Goal: Transaction & Acquisition: Book appointment/travel/reservation

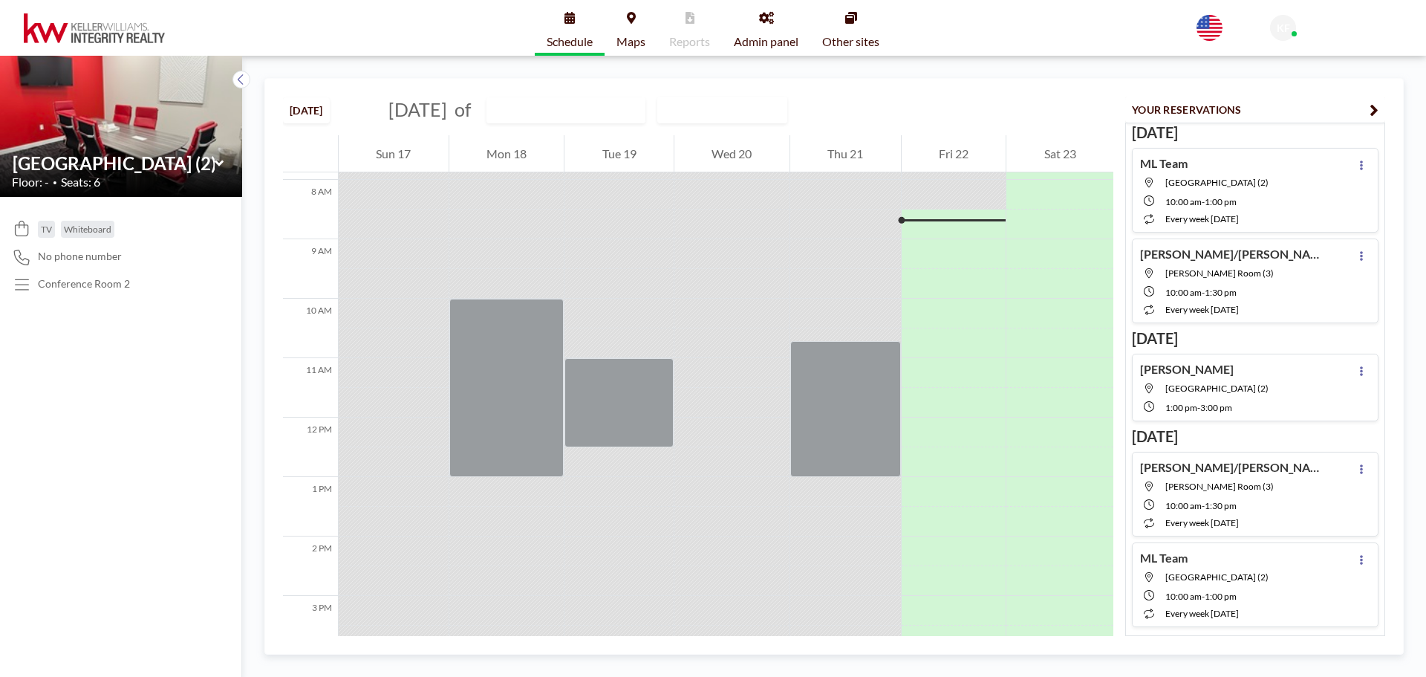
scroll to position [475, 0]
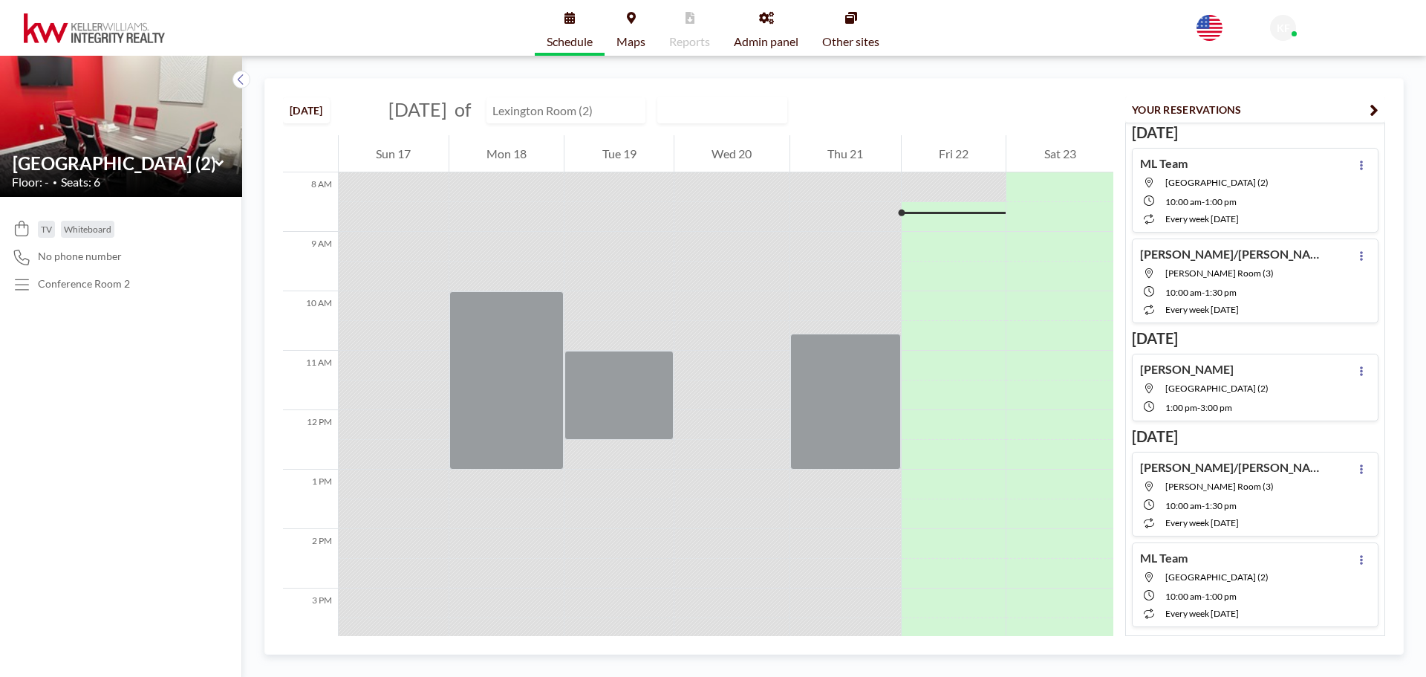
click at [579, 111] on input "text" at bounding box center [558, 110] width 143 height 25
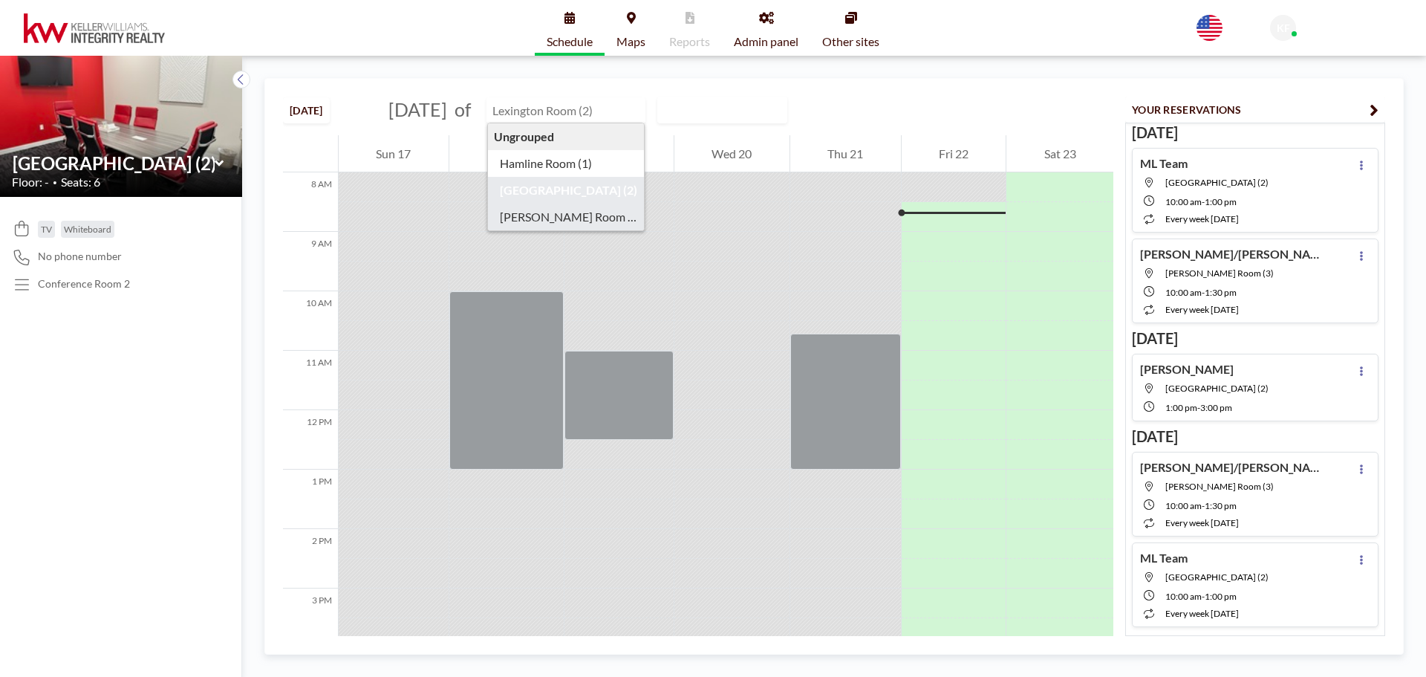
type input "[PERSON_NAME] Room (3)"
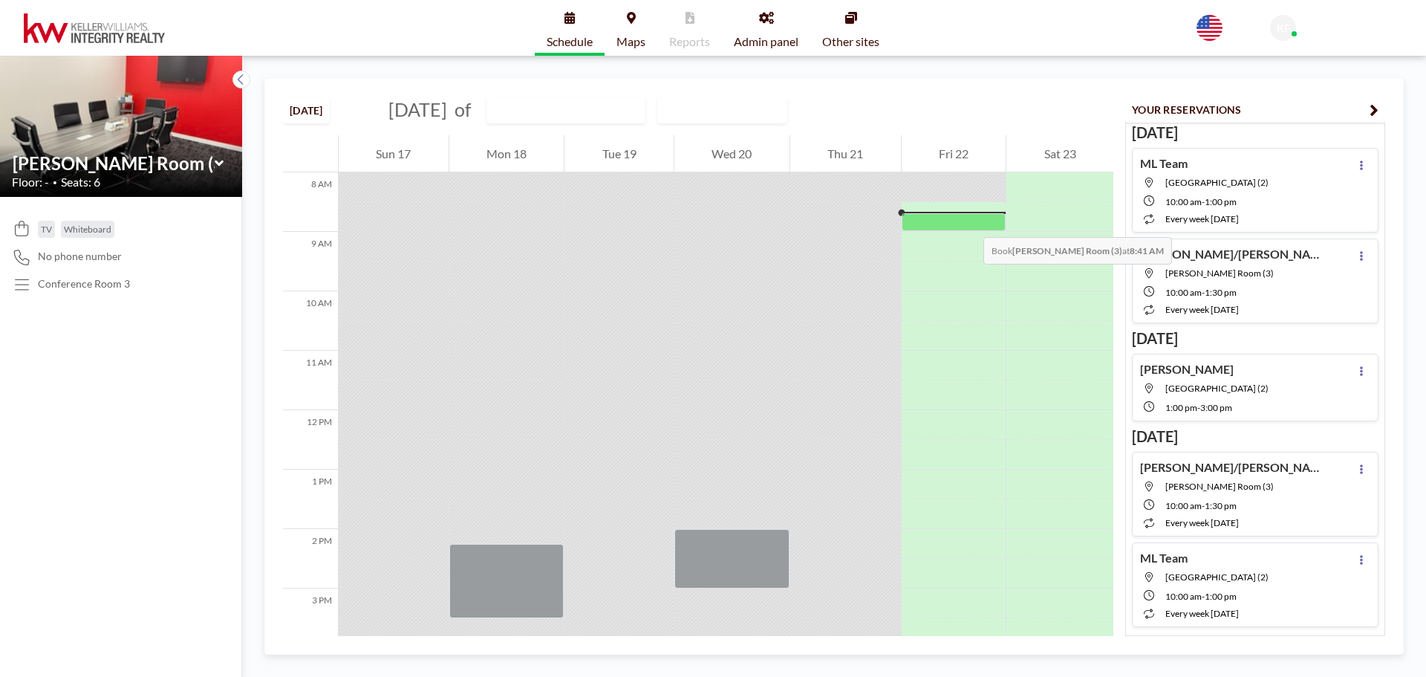
click at [968, 222] on div at bounding box center [954, 222] width 105 height 18
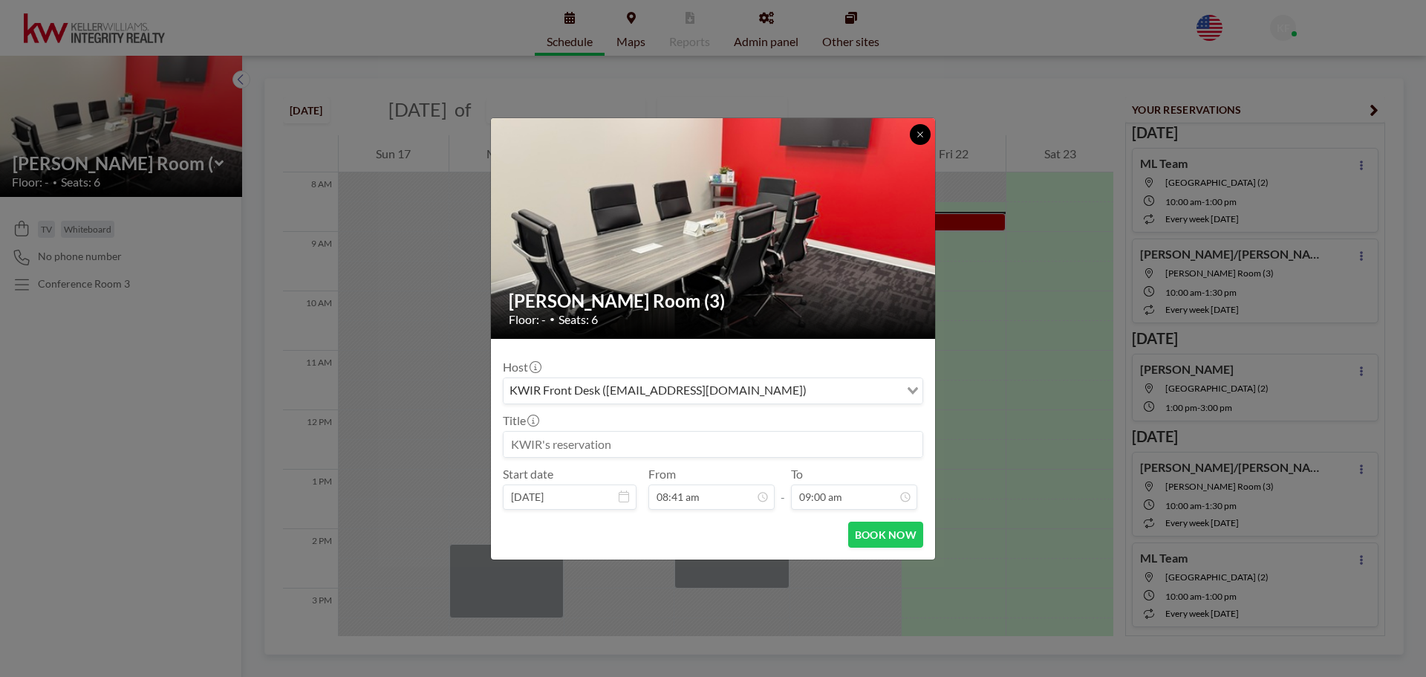
click at [924, 132] on icon at bounding box center [920, 134] width 9 height 9
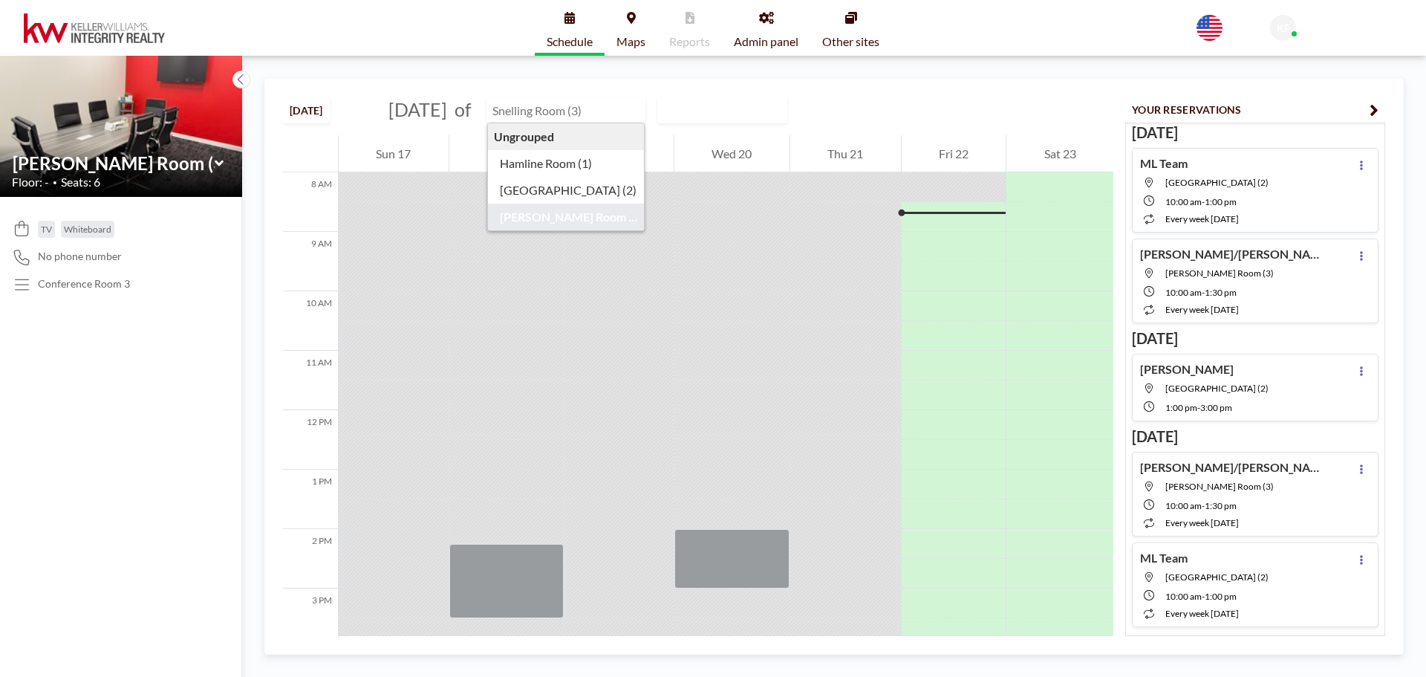
click at [630, 114] on input "text" at bounding box center [558, 110] width 143 height 25
type input "[GEOGRAPHIC_DATA] (2)"
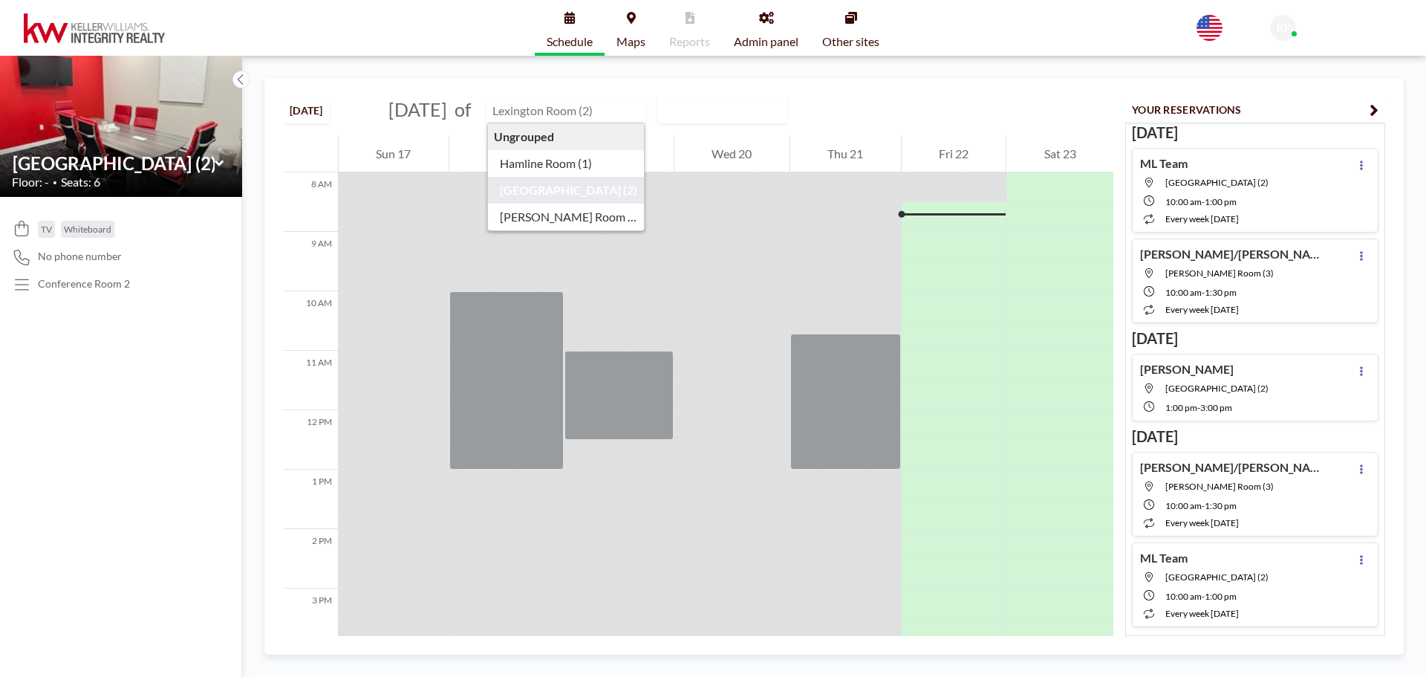
click at [593, 102] on input "text" at bounding box center [558, 110] width 143 height 25
type input "[PERSON_NAME] Room (3)"
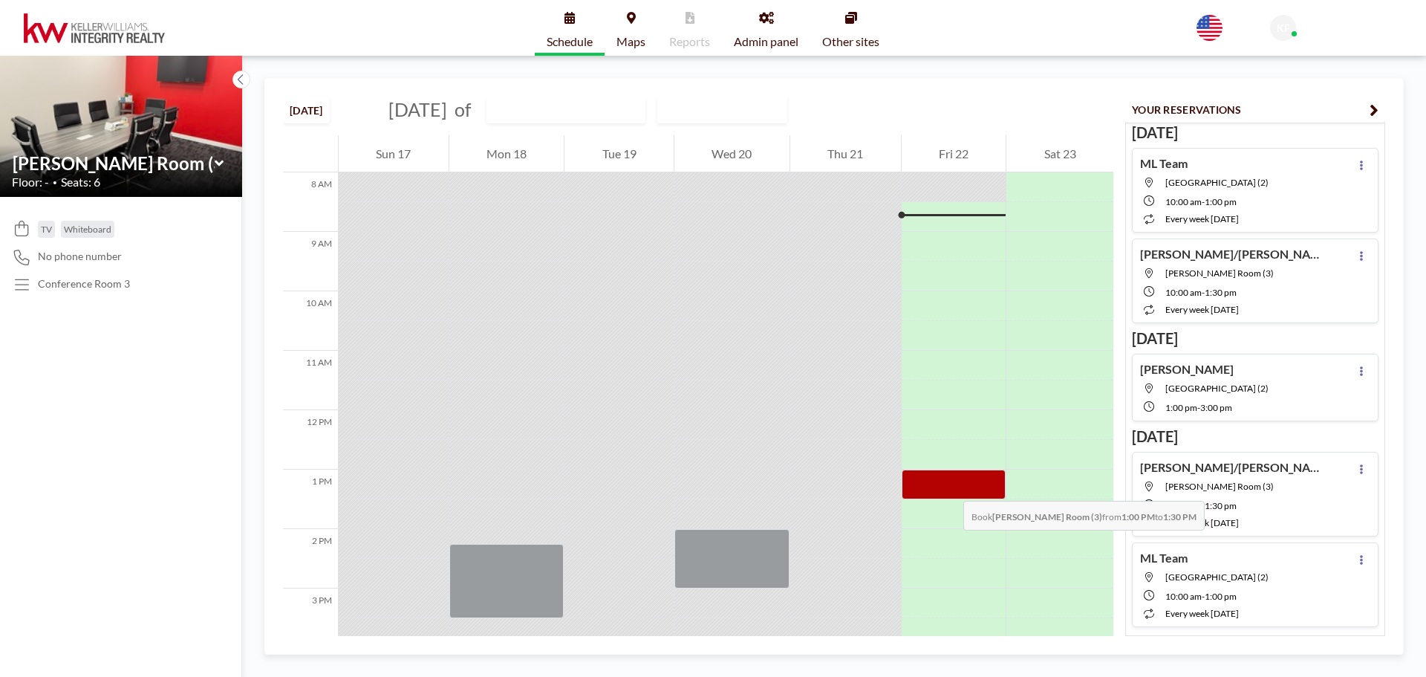
click at [948, 486] on div at bounding box center [954, 484] width 105 height 30
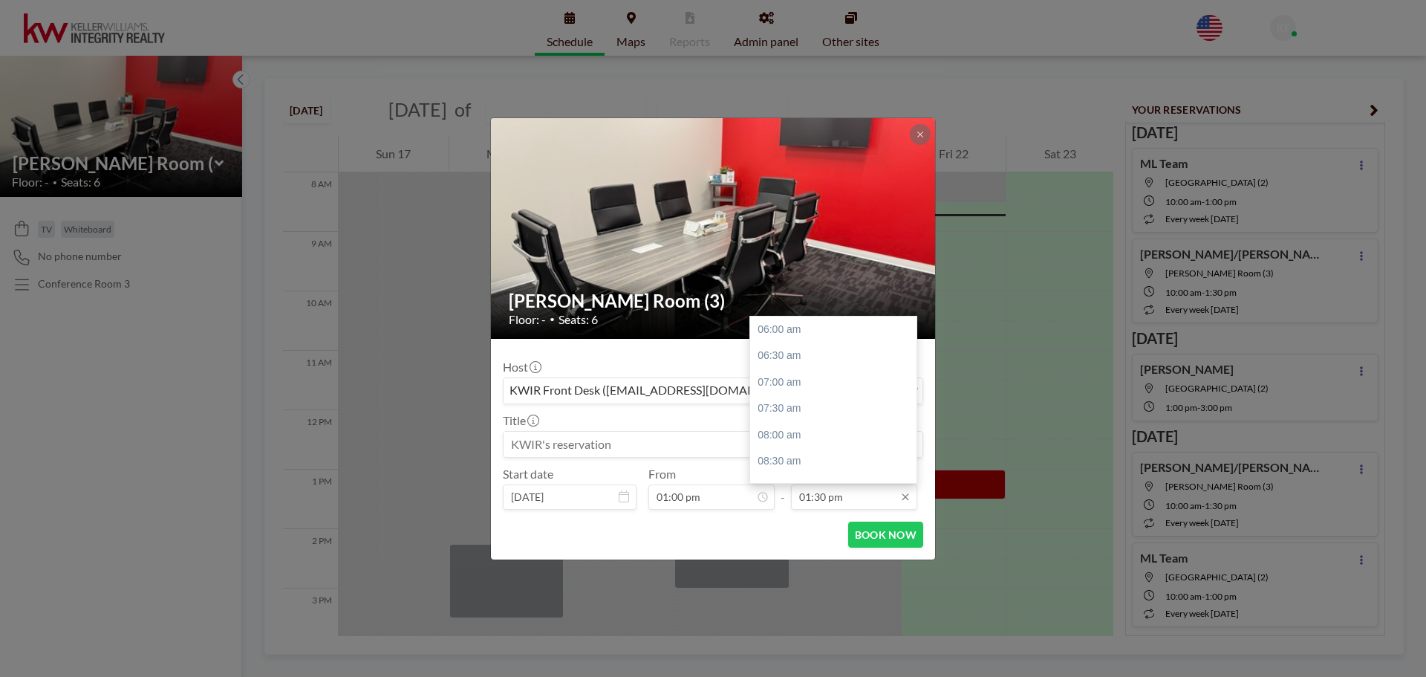
scroll to position [397, 0]
click at [827, 498] on input "01:30 pm" at bounding box center [854, 496] width 126 height 25
click at [818, 385] on div "02:30 pm" at bounding box center [837, 382] width 174 height 27
type input "02:30 pm"
click at [609, 442] on input at bounding box center [712, 443] width 419 height 25
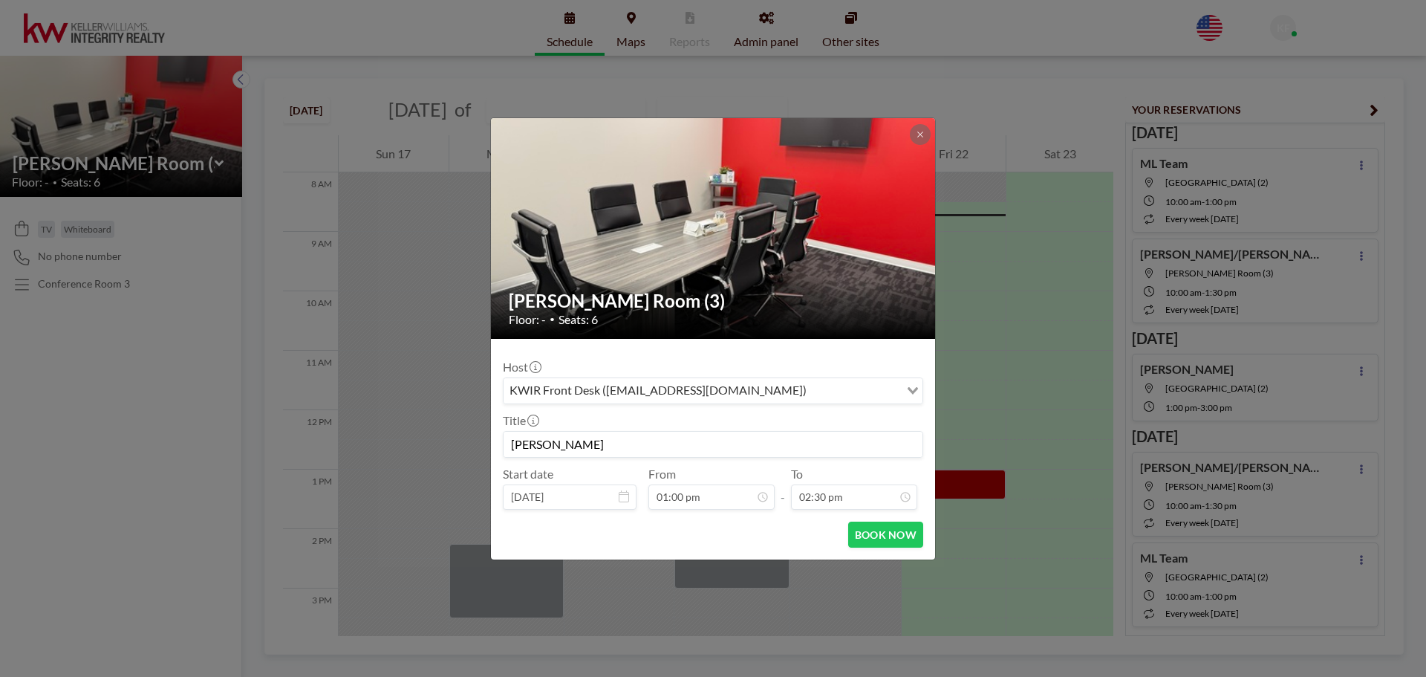
scroll to position [212, 0]
type input "Stella Morris"
click at [891, 539] on button "BOOK NOW" at bounding box center [885, 534] width 75 height 26
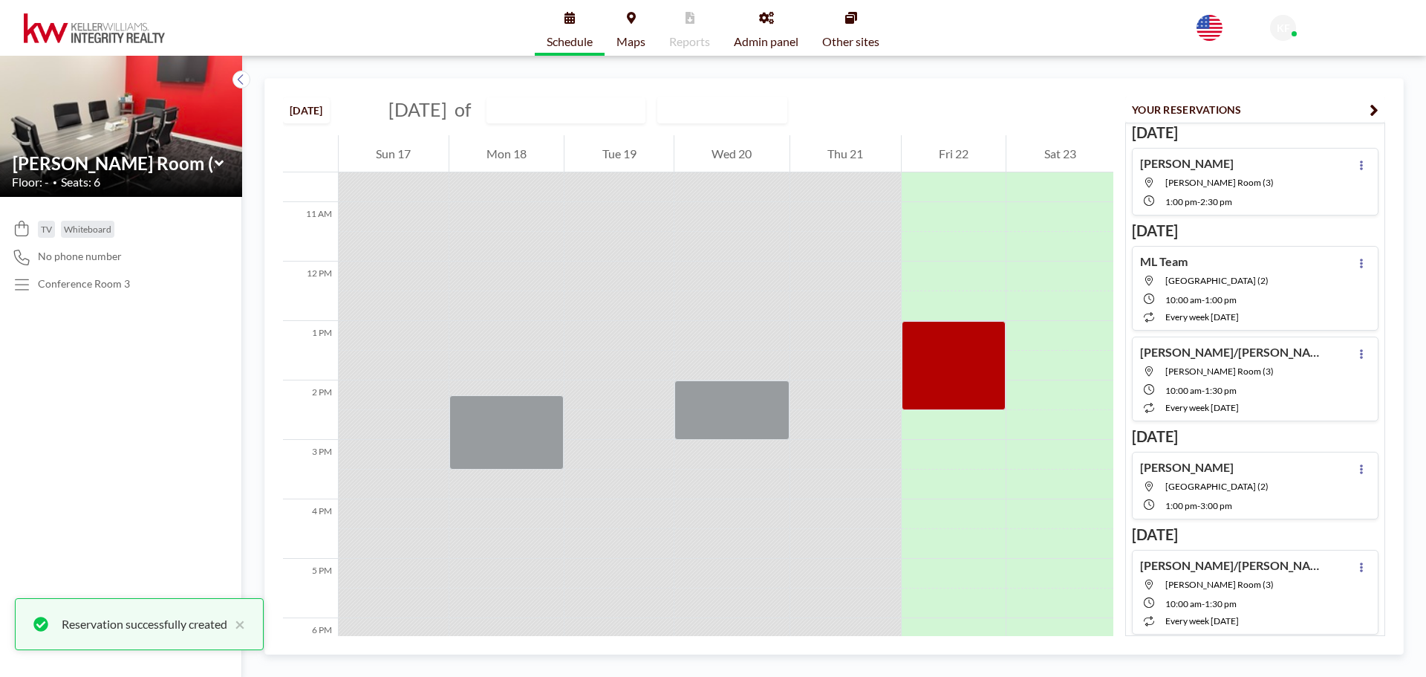
scroll to position [698, 0]
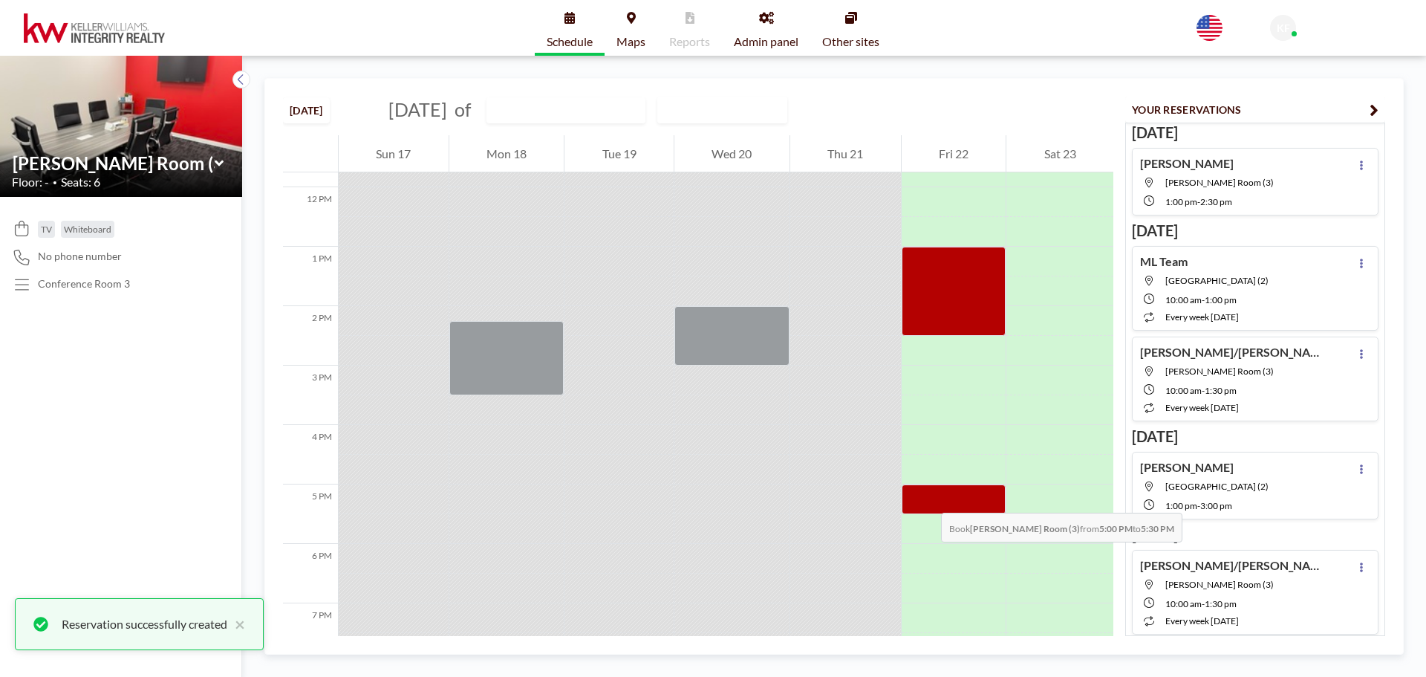
click at [926, 498] on div at bounding box center [954, 499] width 105 height 30
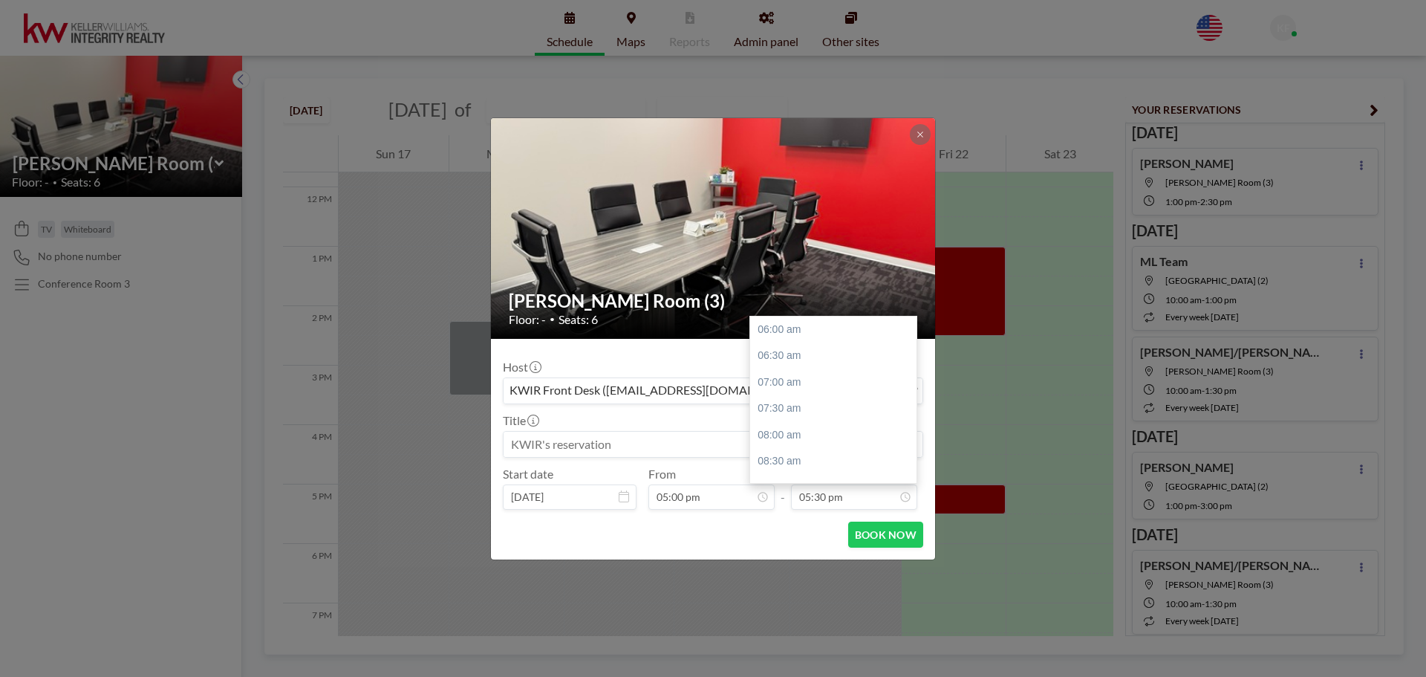
scroll to position [608, 0]
click at [628, 443] on input at bounding box center [712, 443] width 419 height 25
type input "Stella Morris"
click at [789, 385] on div "06:30 pm" at bounding box center [837, 381] width 174 height 27
type input "06:30 pm"
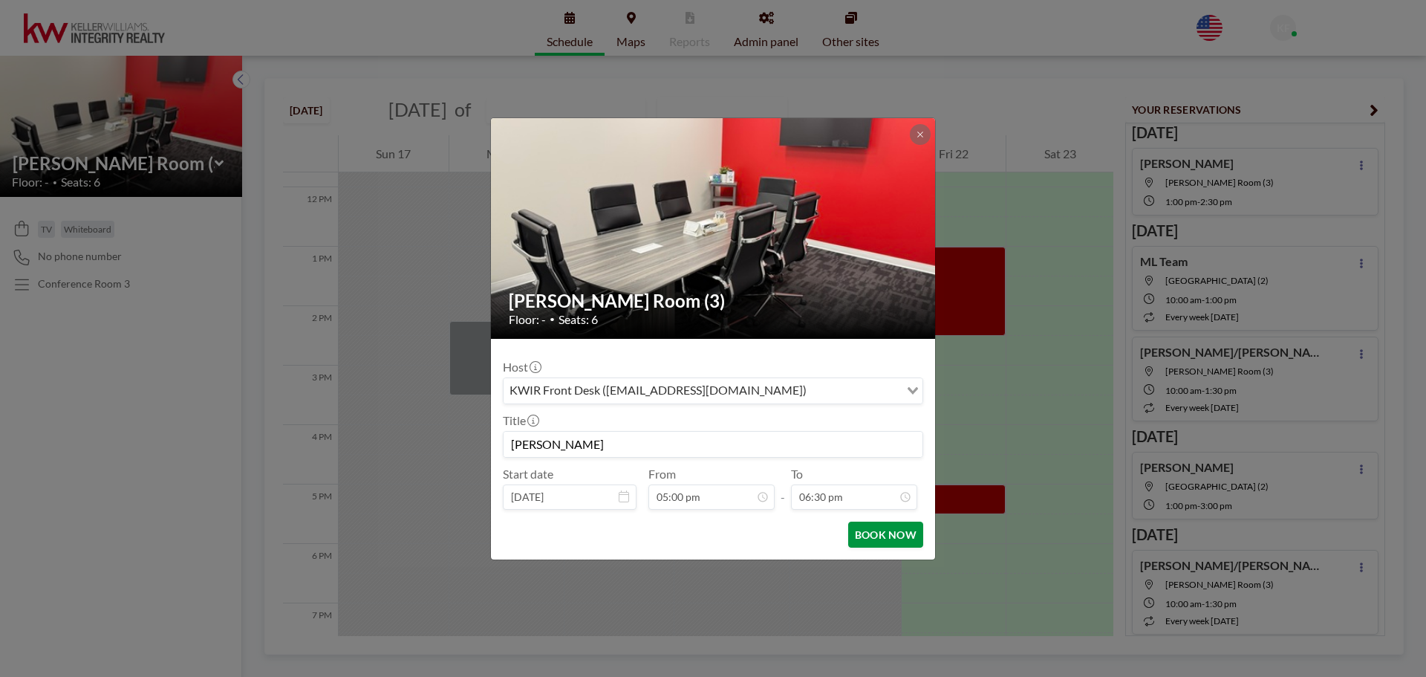
scroll to position [661, 0]
click at [873, 537] on button "BOOK NOW" at bounding box center [885, 534] width 75 height 26
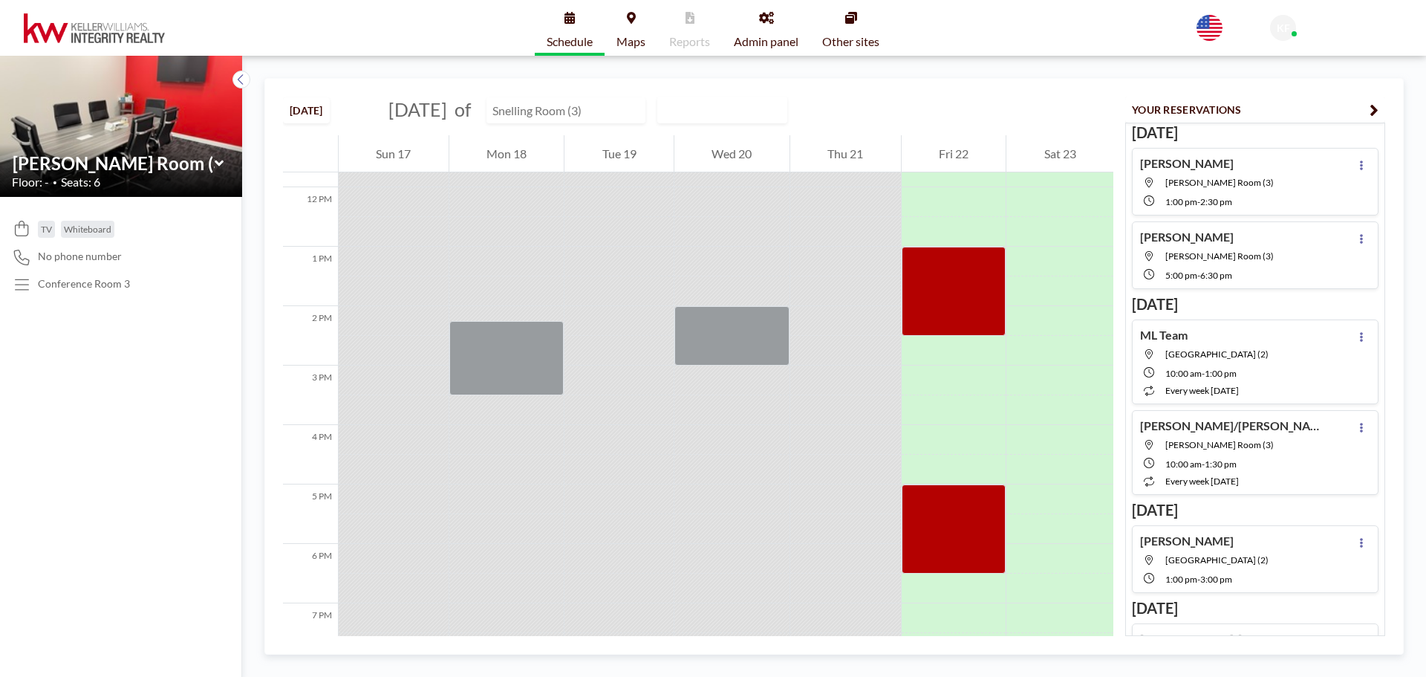
click at [561, 114] on input "text" at bounding box center [558, 110] width 143 height 25
type input "[GEOGRAPHIC_DATA] (2)"
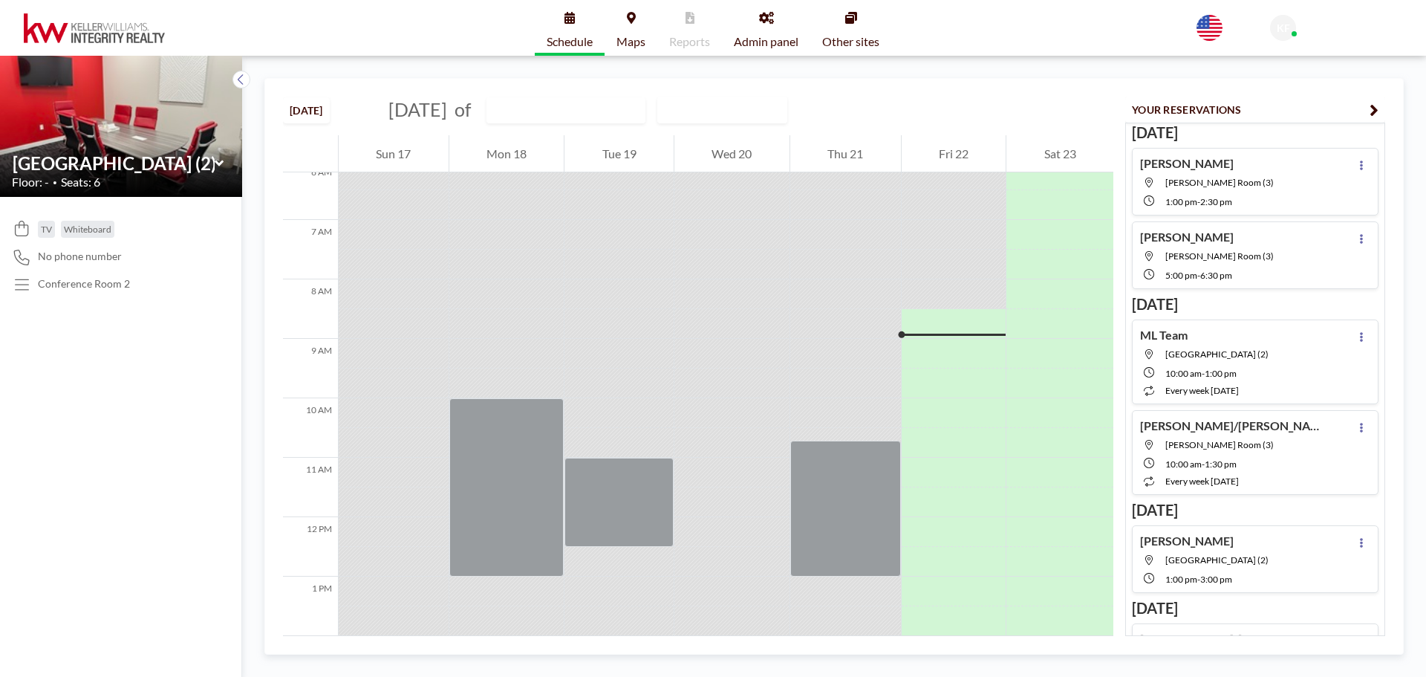
scroll to position [475, 0]
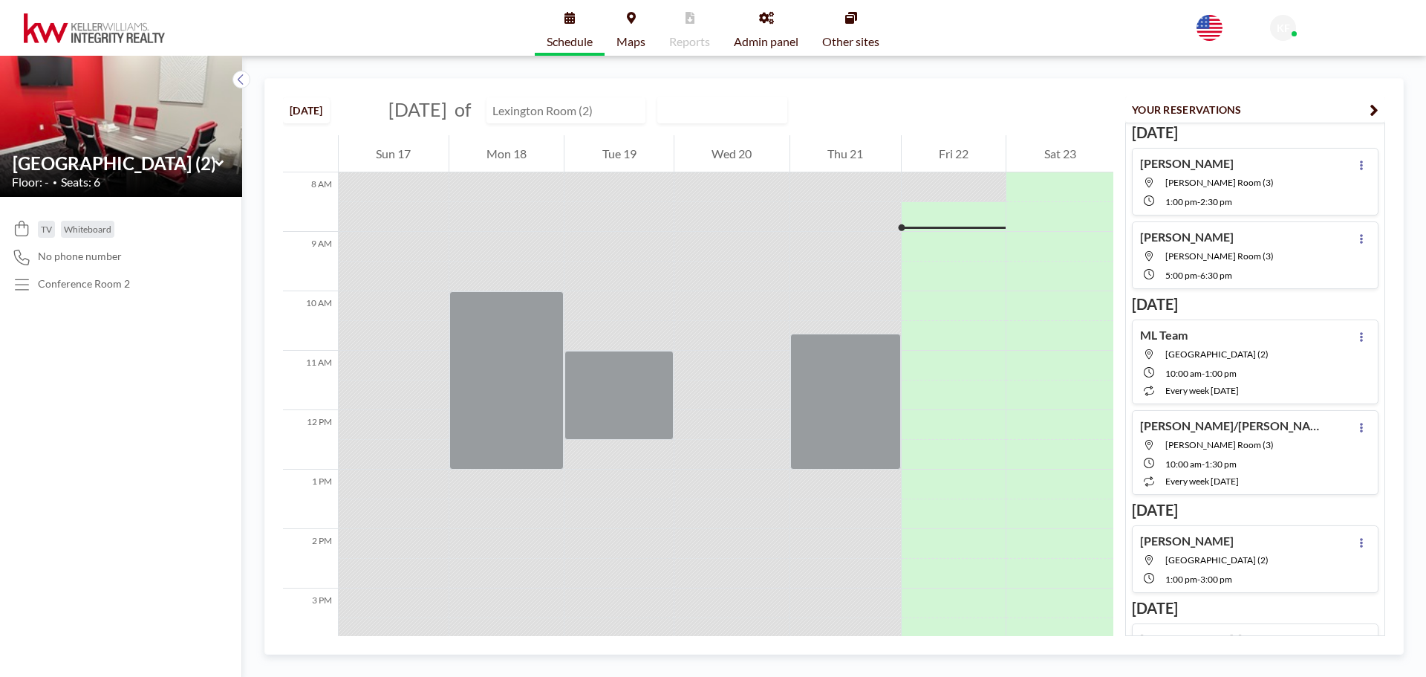
click at [570, 118] on input "text" at bounding box center [558, 110] width 143 height 25
type input "Hamline Room (1)"
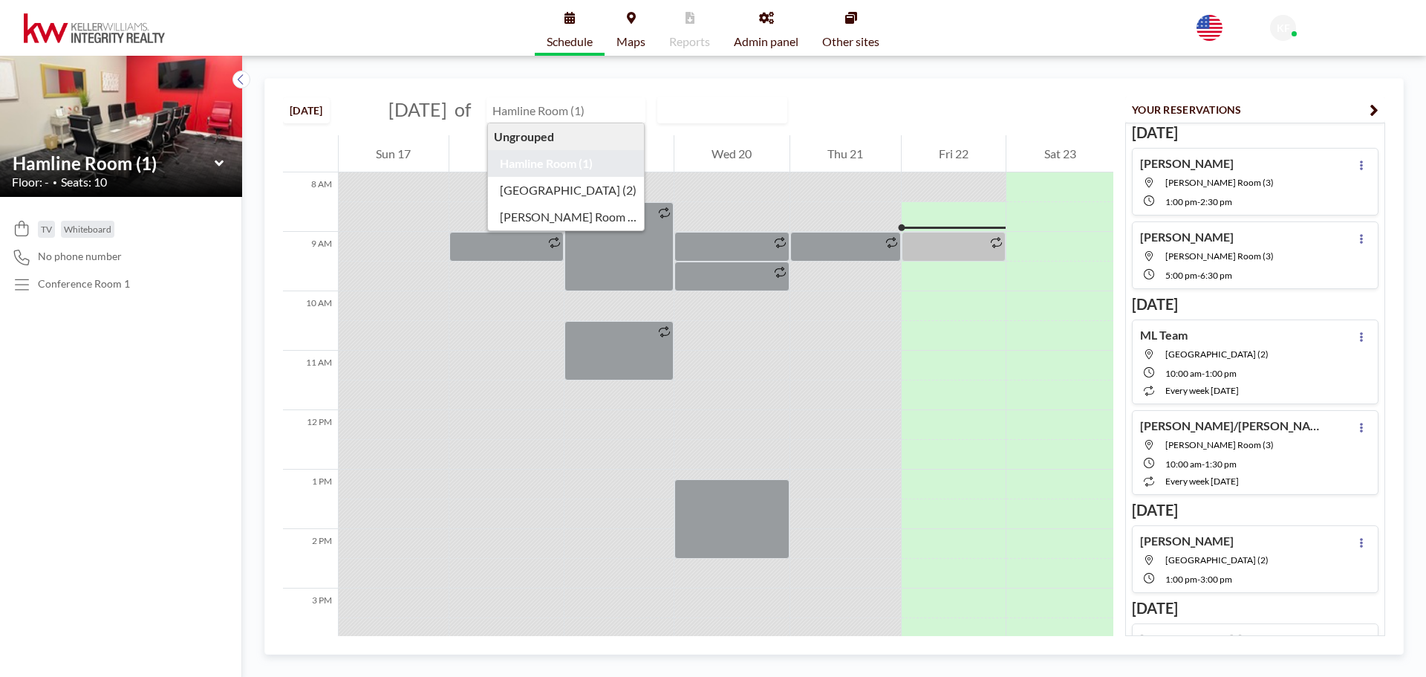
click at [603, 111] on input "text" at bounding box center [558, 110] width 143 height 25
type input "[GEOGRAPHIC_DATA] (2)"
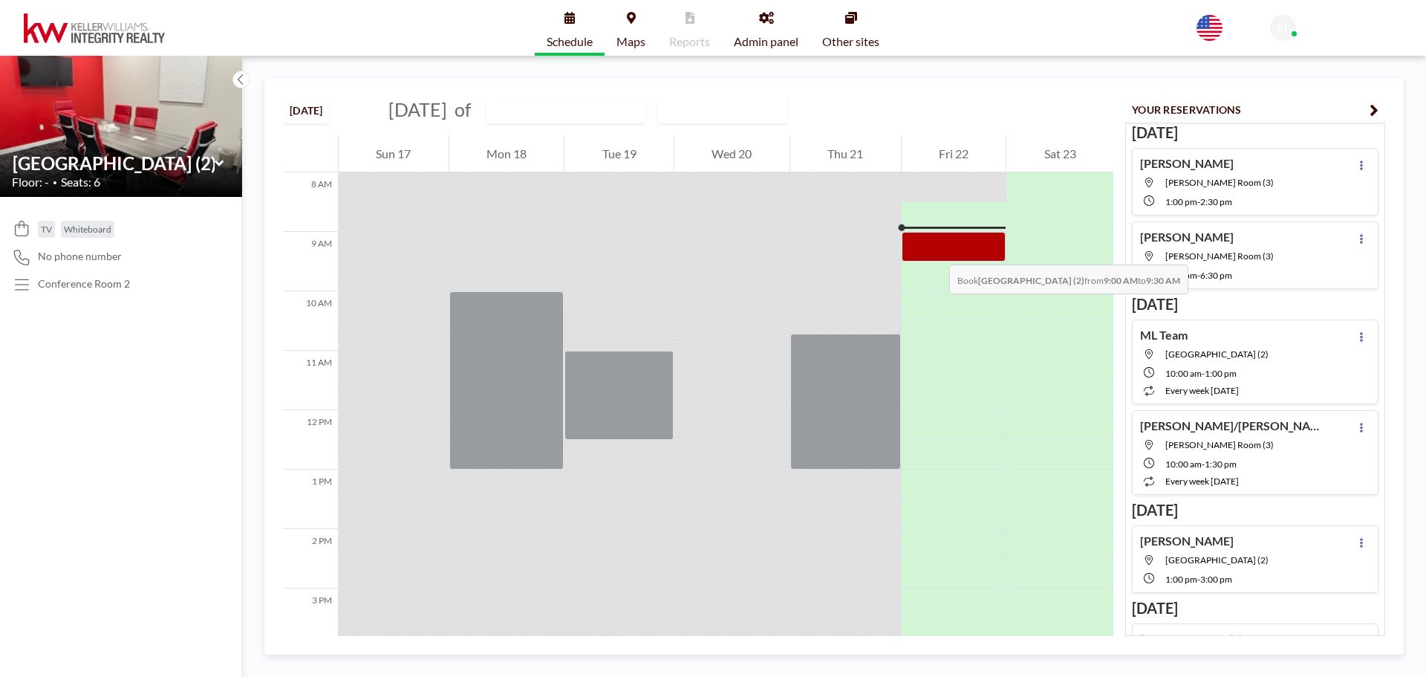
click at [934, 250] on div at bounding box center [954, 247] width 105 height 30
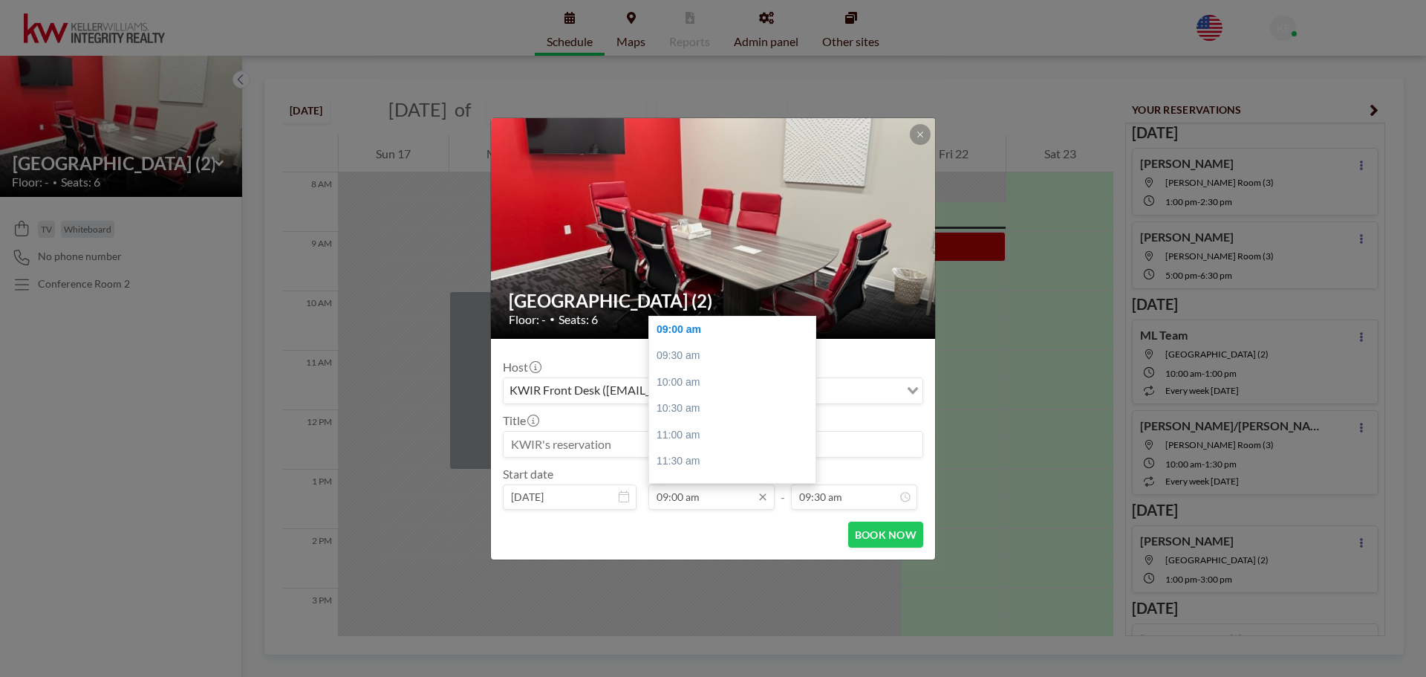
click at [686, 498] on input "09:00 am" at bounding box center [711, 496] width 126 height 25
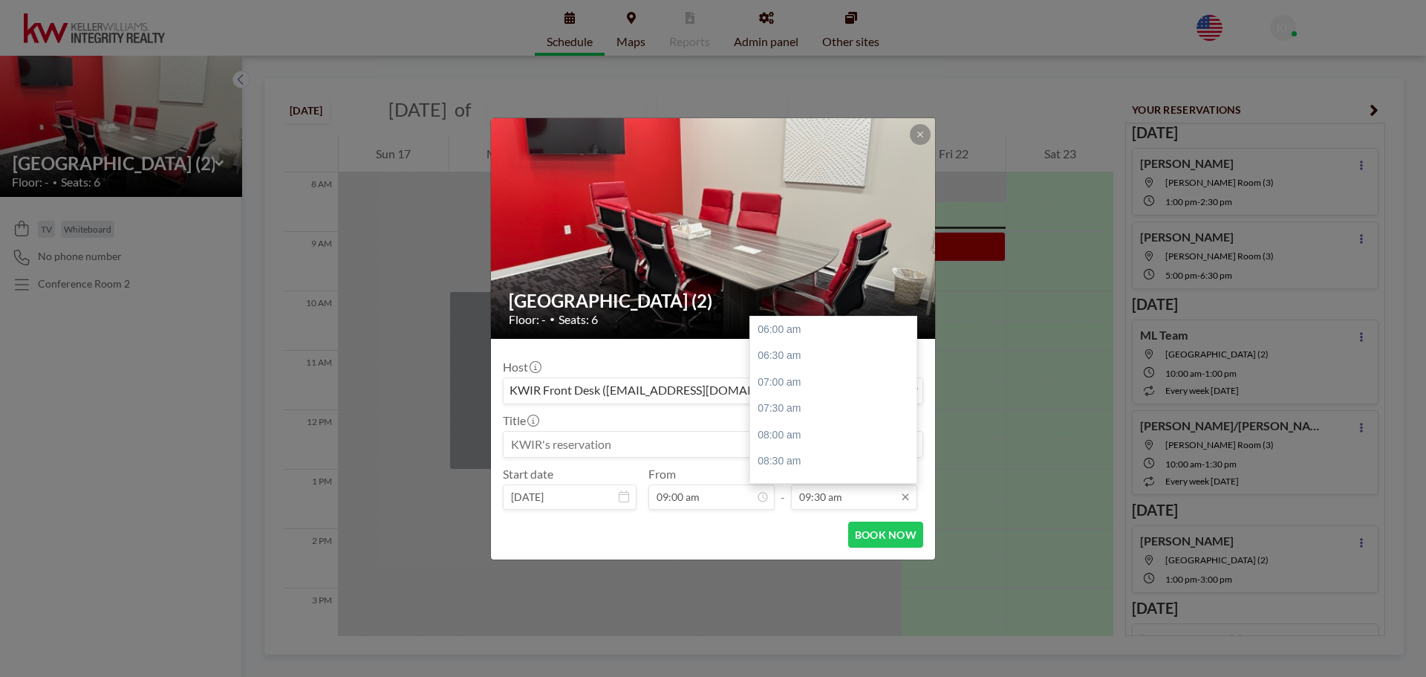
scroll to position [185, 0]
click at [803, 504] on input "09:30 am" at bounding box center [854, 496] width 126 height 25
click at [802, 358] on div "10:00 am" at bounding box center [837, 355] width 174 height 27
type input "10:00 am"
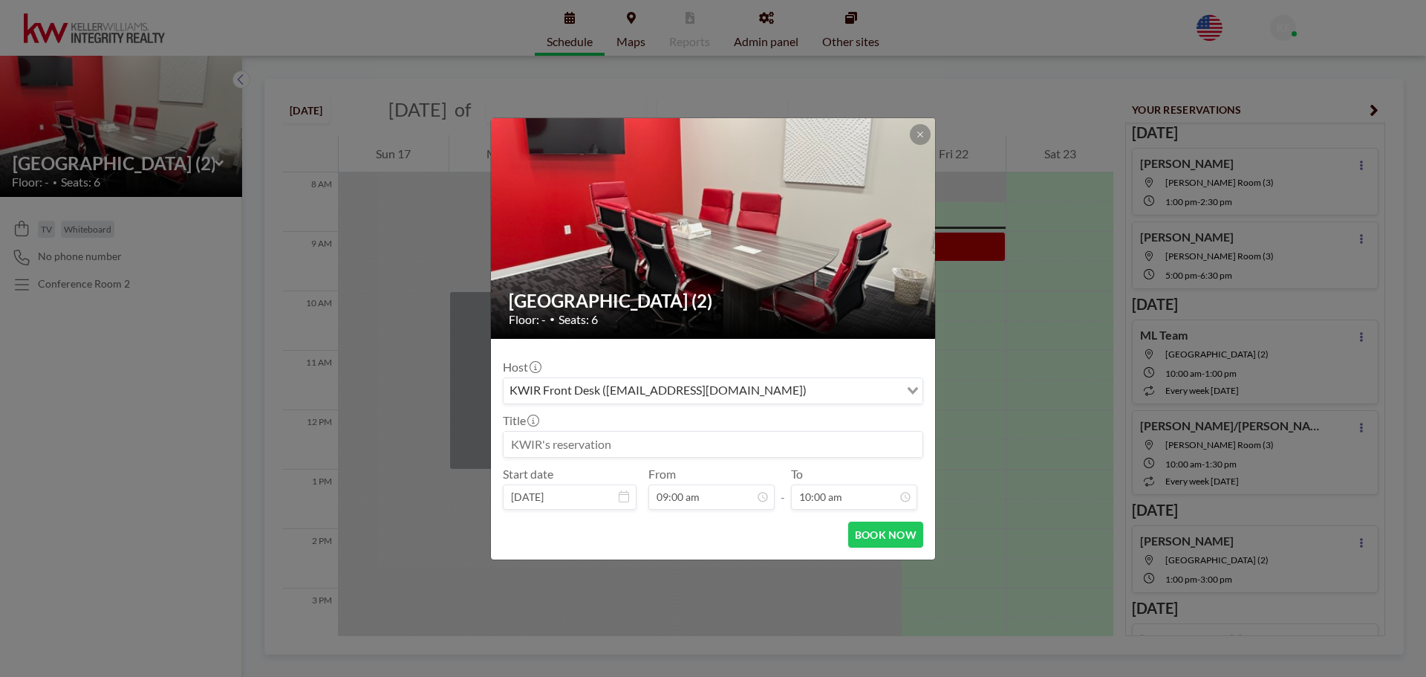
click at [630, 443] on input at bounding box center [712, 443] width 419 height 25
type input "Ivan & Isaac"
click at [880, 530] on button "BOOK NOW" at bounding box center [885, 534] width 75 height 26
